Goal: Find specific page/section: Find specific page/section

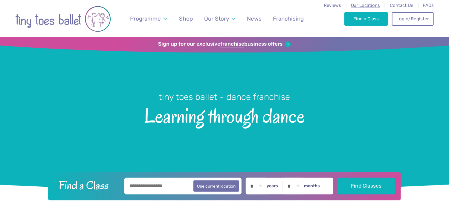
click at [368, 4] on span "Our Locations" at bounding box center [365, 5] width 29 height 5
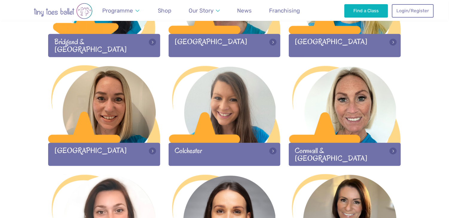
scroll to position [264, 0]
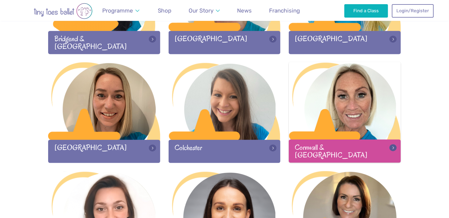
click at [354, 111] on div at bounding box center [345, 101] width 112 height 79
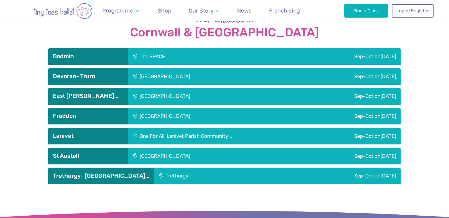
scroll to position [848, 0]
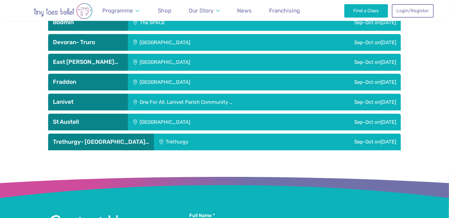
click at [170, 35] on div "Devoran Village Hall" at bounding box center [205, 42] width 154 height 17
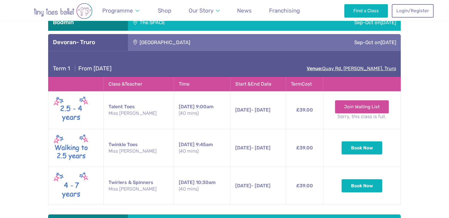
click at [344, 66] on link "Venue: Quay Rd, Devoran, Truro" at bounding box center [351, 69] width 89 height 6
drag, startPoint x: 140, startPoint y: 34, endPoint x: 186, endPoint y: 32, distance: 46.6
click at [186, 34] on div "Devoran Village Hall" at bounding box center [205, 42] width 154 height 17
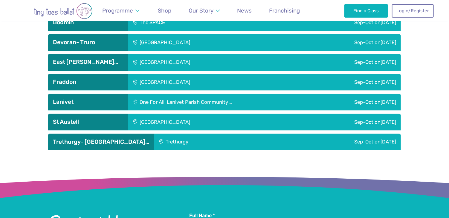
copy div "Devoran Village Hall"
click at [340, 34] on div "Sep-Oct on Sunday" at bounding box center [341, 42] width 119 height 17
